Goal: Information Seeking & Learning: Find specific page/section

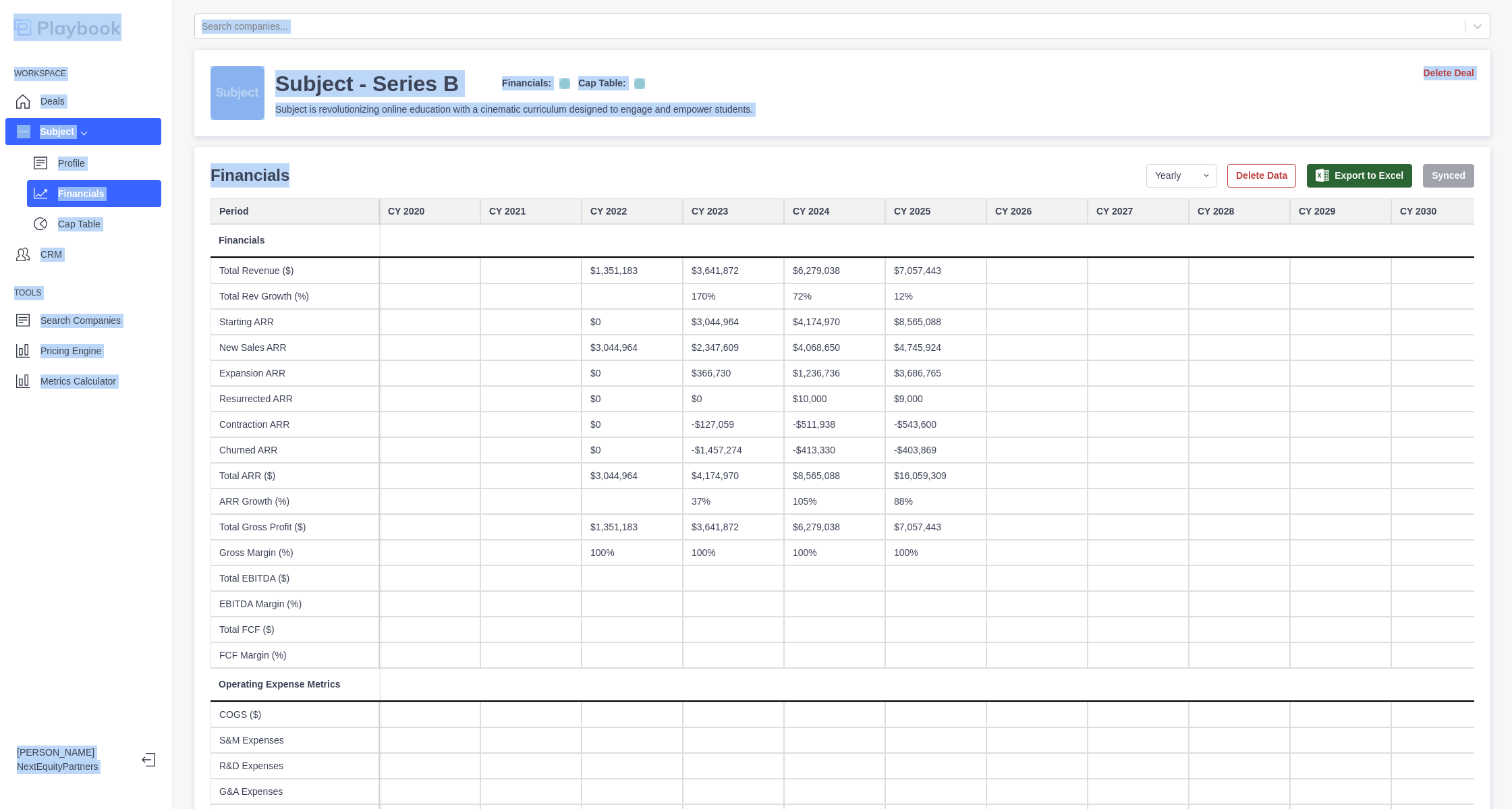
drag, startPoint x: 324, startPoint y: 170, endPoint x: 698, endPoint y: 563, distance: 542.5
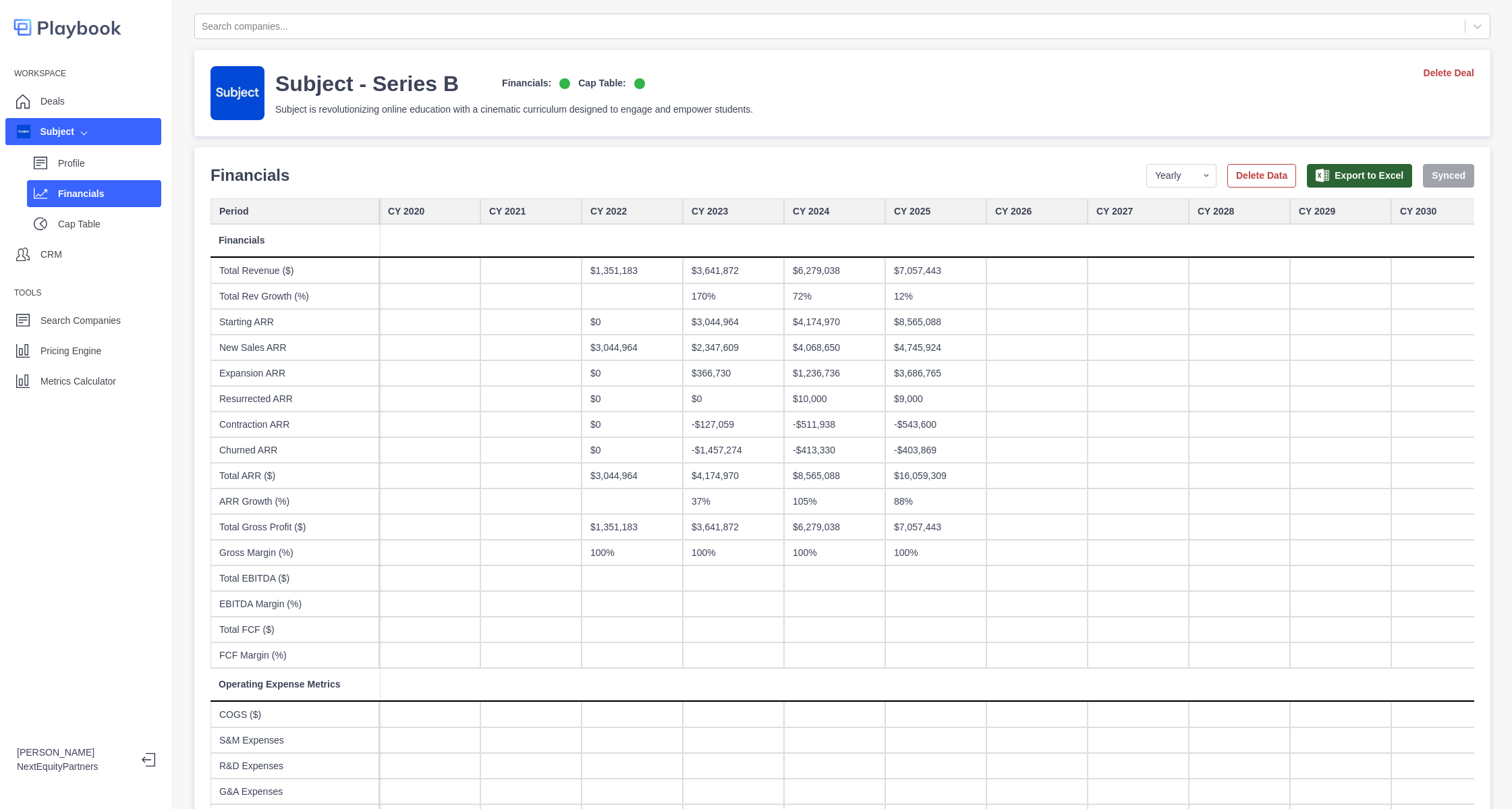
click at [189, 82] on div "Search companies... Subject - Series B Financials: Cap Table: Subject is revolu…" at bounding box center [842, 404] width 1339 height 809
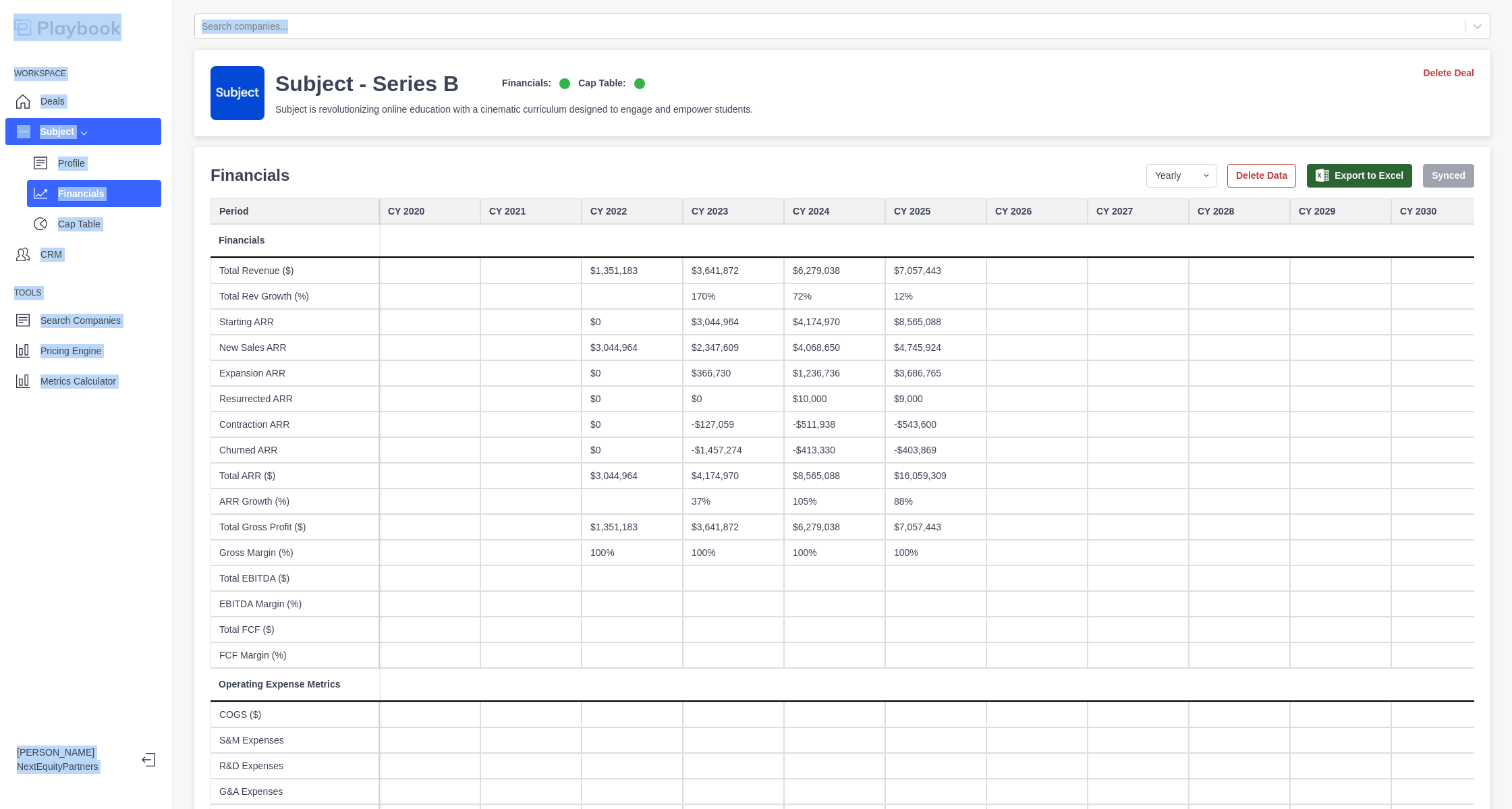
drag, startPoint x: 263, startPoint y: 131, endPoint x: 656, endPoint y: 372, distance: 461.0
click at [656, 372] on div "Search companies... Subject - Series B Financials: Cap Table: Subject is revolu…" at bounding box center [842, 404] width 1339 height 809
click at [770, 92] on div "Subject - Series B Financials: Cap Table: Subject is revolutionizing online edu…" at bounding box center [842, 93] width 1264 height 54
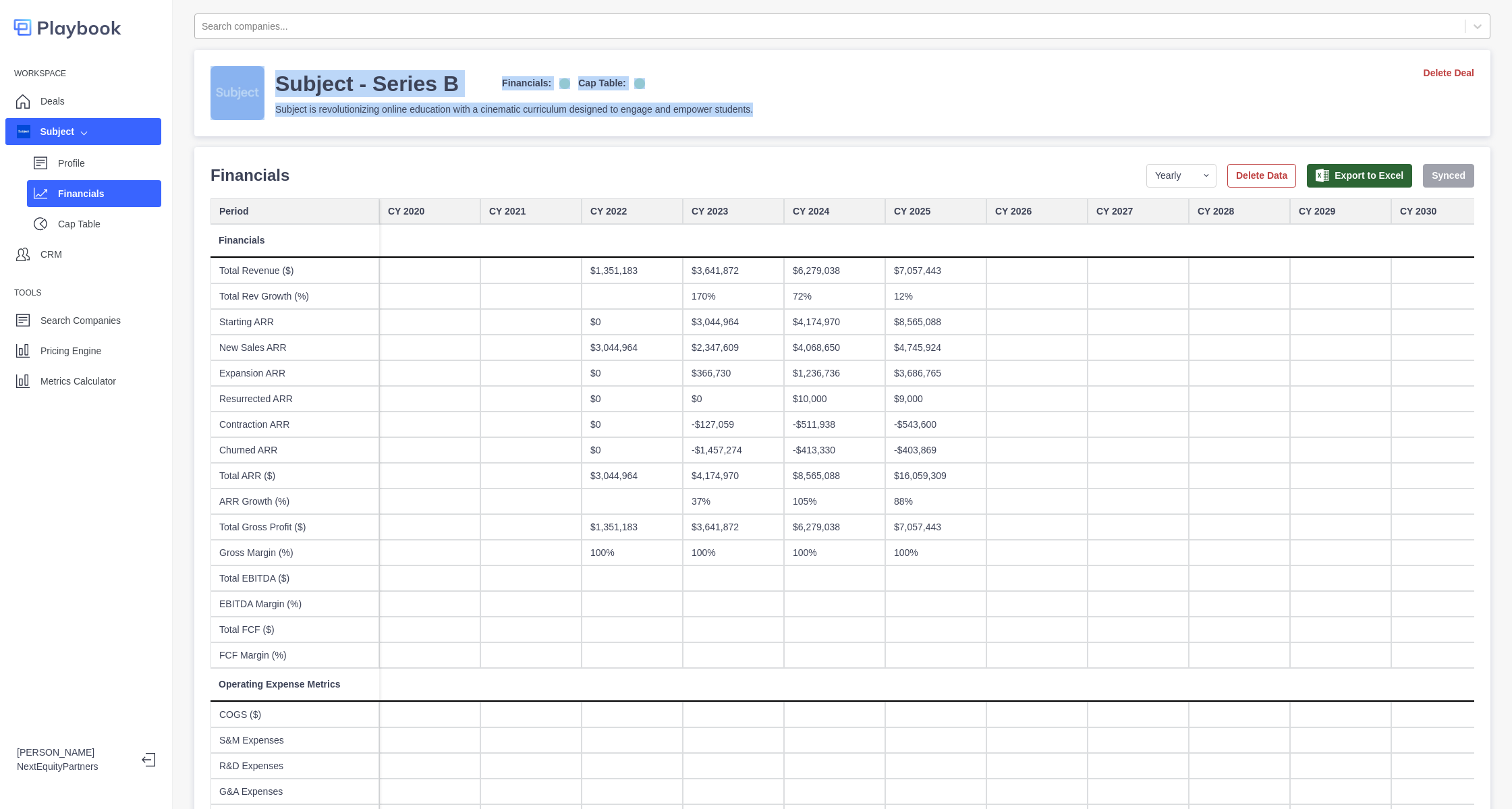
drag, startPoint x: 787, startPoint y: 103, endPoint x: 701, endPoint y: 31, distance: 112.2
click at [730, 64] on div "Subject - Series B Financials: Cap Table: Subject is revolutionizing online edu…" at bounding box center [842, 93] width 1296 height 86
drag, startPoint x: 765, startPoint y: 77, endPoint x: 753, endPoint y: 11, distance: 67.1
click at [753, 11] on div "Search companies... Subject - Series B Financials: Cap Table: Subject is revolu…" at bounding box center [842, 404] width 1339 height 809
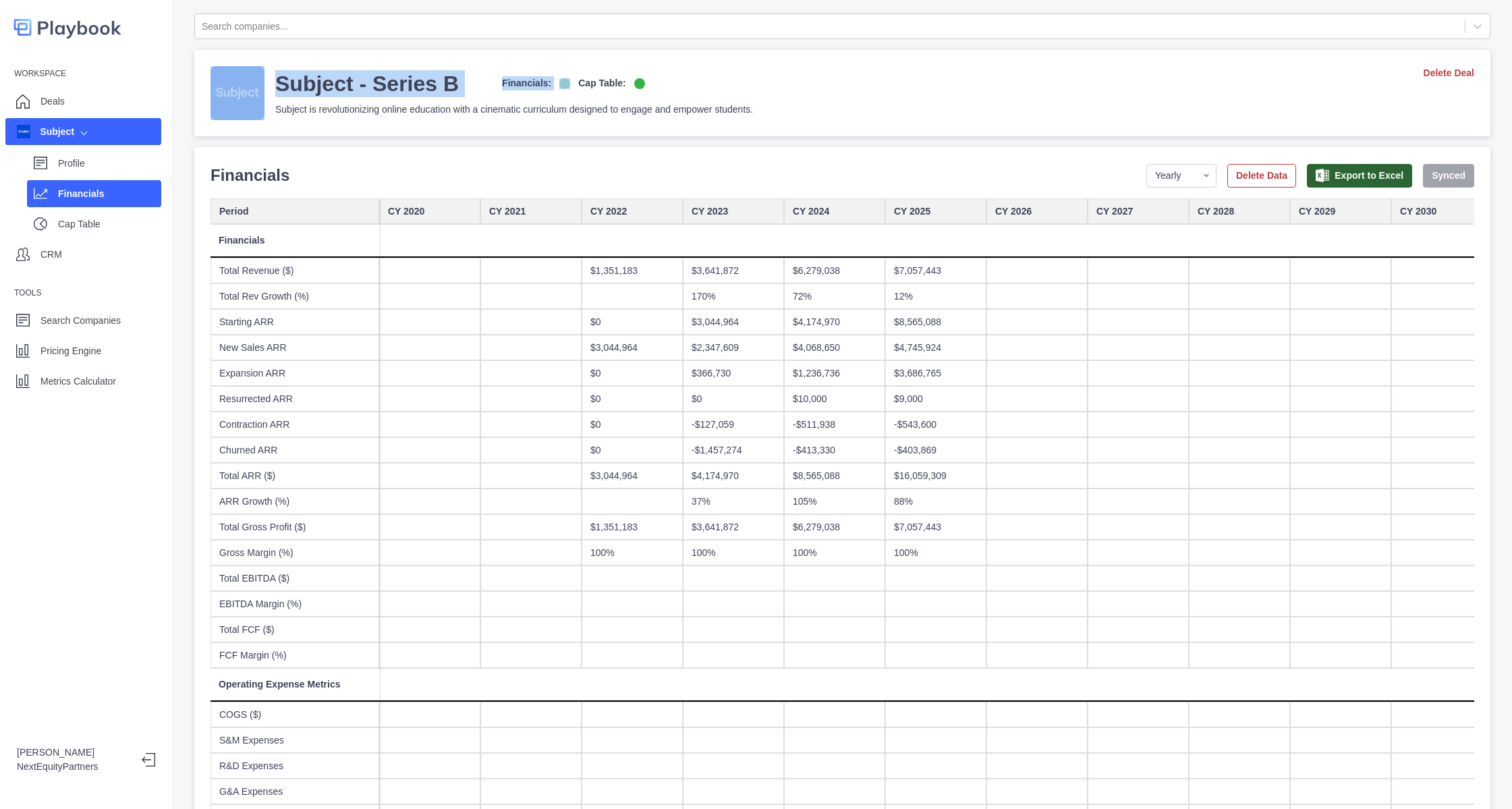
click at [756, 72] on div "Subject - Series B Financials: Cap Table: Subject is revolutionizing online edu…" at bounding box center [842, 93] width 1264 height 54
drag, startPoint x: 767, startPoint y: 113, endPoint x: 774, endPoint y: 65, distance: 48.5
click at [777, 84] on div "Subject - Series B Financials: Cap Table: Subject is revolutionizing online edu…" at bounding box center [842, 93] width 1264 height 54
drag, startPoint x: 774, startPoint y: 59, endPoint x: 771, endPoint y: 30, distance: 29.2
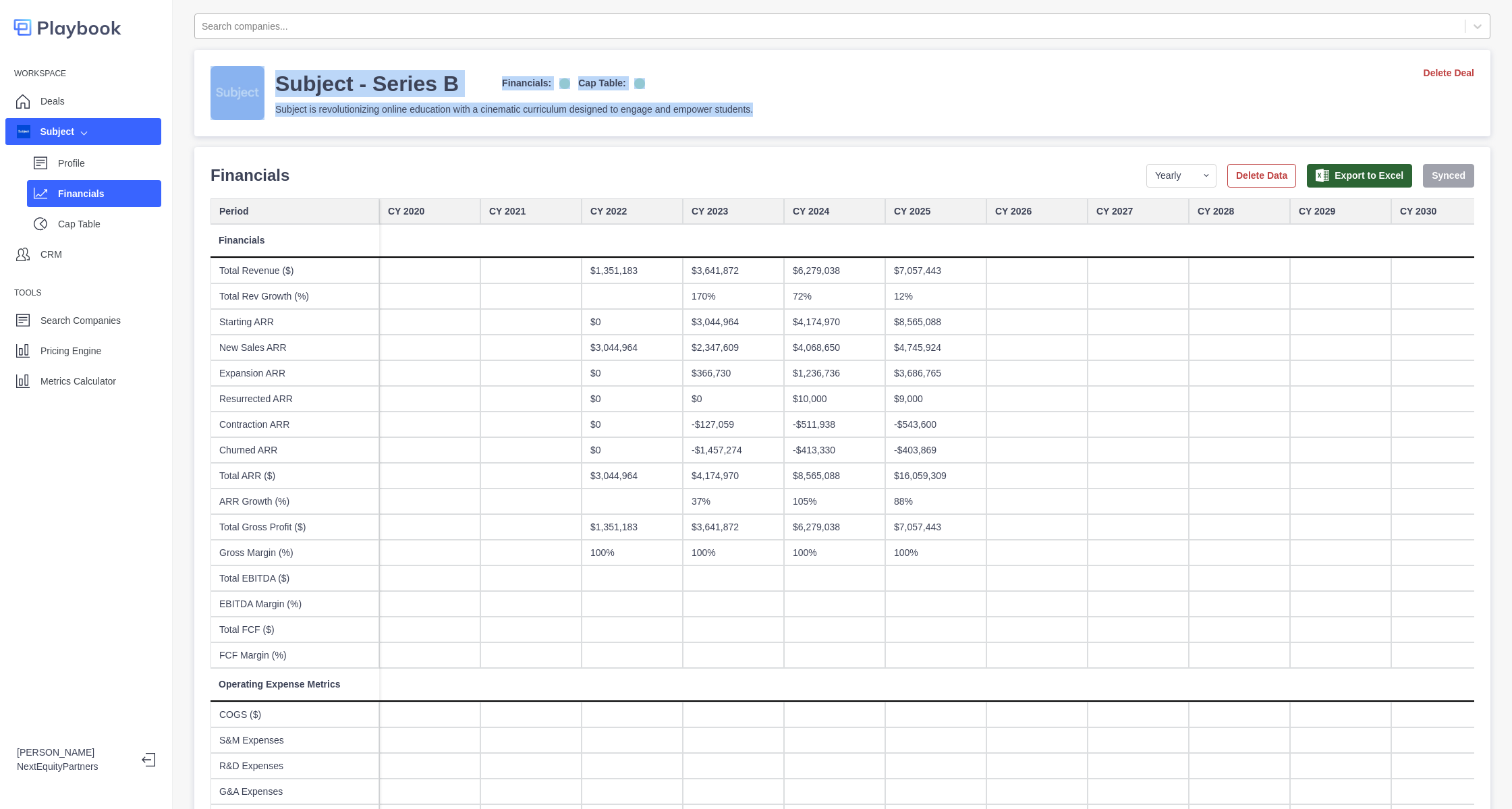
click at [779, 97] on div "Subject - Series B Financials: Cap Table: Subject is revolutionizing online edu…" at bounding box center [842, 93] width 1264 height 54
